Goal: Connect with others: Establish contact or relationships with other users

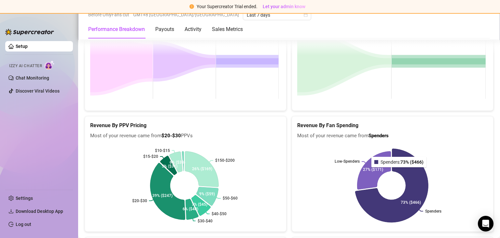
scroll to position [920, 0]
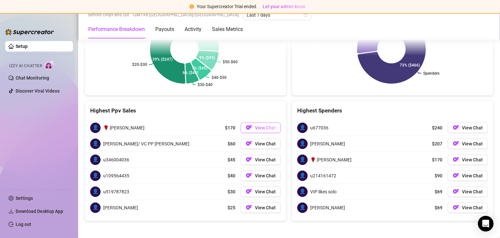
click at [241, 126] on button "View Chat" at bounding box center [260, 127] width 40 height 10
click at [273, 122] on button "View Chat" at bounding box center [260, 127] width 40 height 10
drag, startPoint x: 105, startPoint y: 122, endPoint x: 112, endPoint y: 127, distance: 7.7
click at [112, 127] on span "🌹 [PERSON_NAME]" at bounding box center [123, 127] width 41 height 7
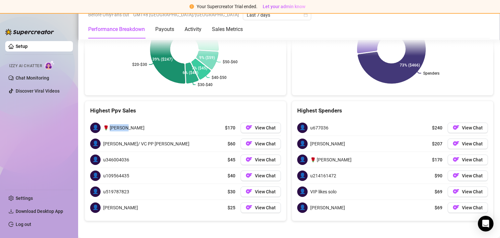
drag, startPoint x: 112, startPoint y: 127, endPoint x: 131, endPoint y: 126, distance: 19.9
click at [131, 126] on div "👤 🌹 [PERSON_NAME] $170 View Chat" at bounding box center [185, 128] width 191 height 16
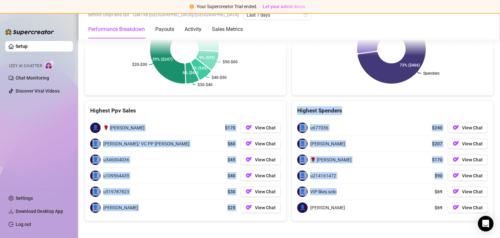
drag, startPoint x: 319, startPoint y: 180, endPoint x: 343, endPoint y: 194, distance: 27.2
click at [338, 193] on div "Highest Ppv Sales 👤 🌹 [PERSON_NAME] $170 View Chat 👤 [PERSON_NAME]/ VC PP [PERS…" at bounding box center [289, 161] width 414 height 120
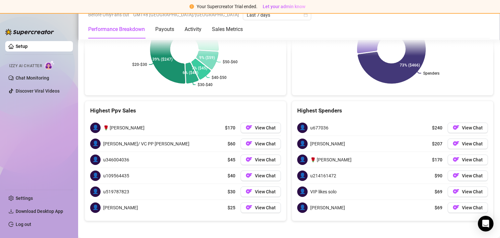
click at [210, 112] on div "Highest Ppv Sales" at bounding box center [185, 110] width 191 height 9
click at [220, 120] on div "👤 🌹 [PERSON_NAME] $170 View Chat" at bounding box center [185, 128] width 191 height 16
click at [255, 127] on span "View Chat" at bounding box center [265, 127] width 21 height 5
